Goal: Information Seeking & Learning: Learn about a topic

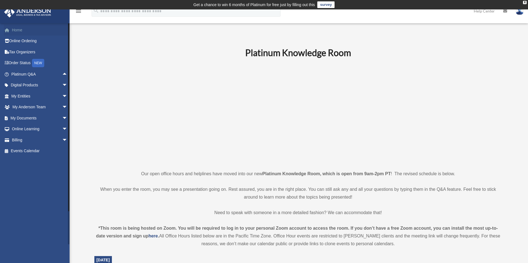
click at [31, 27] on link "Home" at bounding box center [40, 29] width 72 height 11
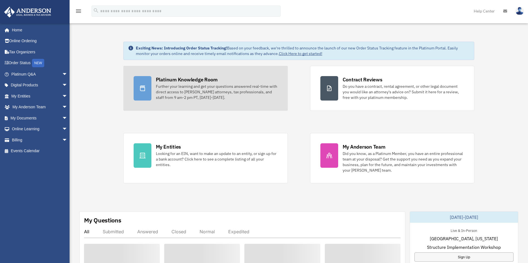
click at [214, 84] on div "Further your learning and get your questions answered real-time with direct acc…" at bounding box center [217, 92] width 122 height 17
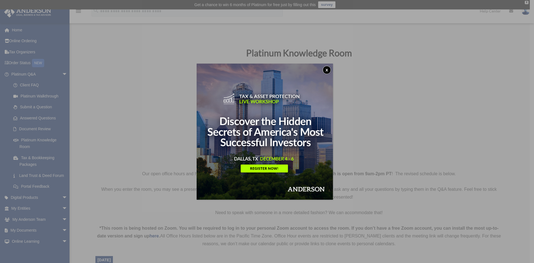
click at [328, 69] on button "x" at bounding box center [327, 70] width 8 height 8
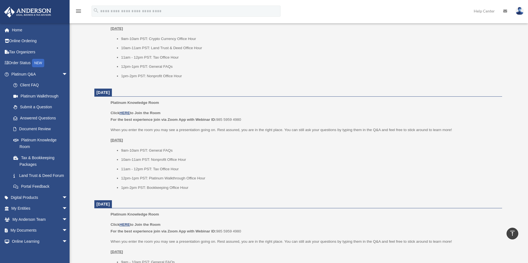
scroll to position [292, 0]
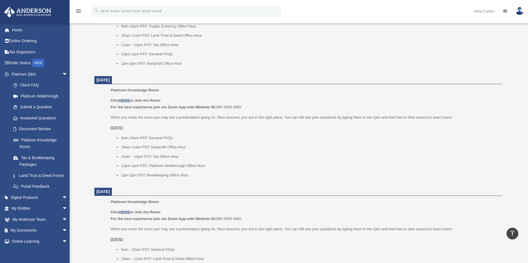
click at [125, 100] on u "HERE" at bounding box center [124, 100] width 10 height 4
